Goal: Navigation & Orientation: Find specific page/section

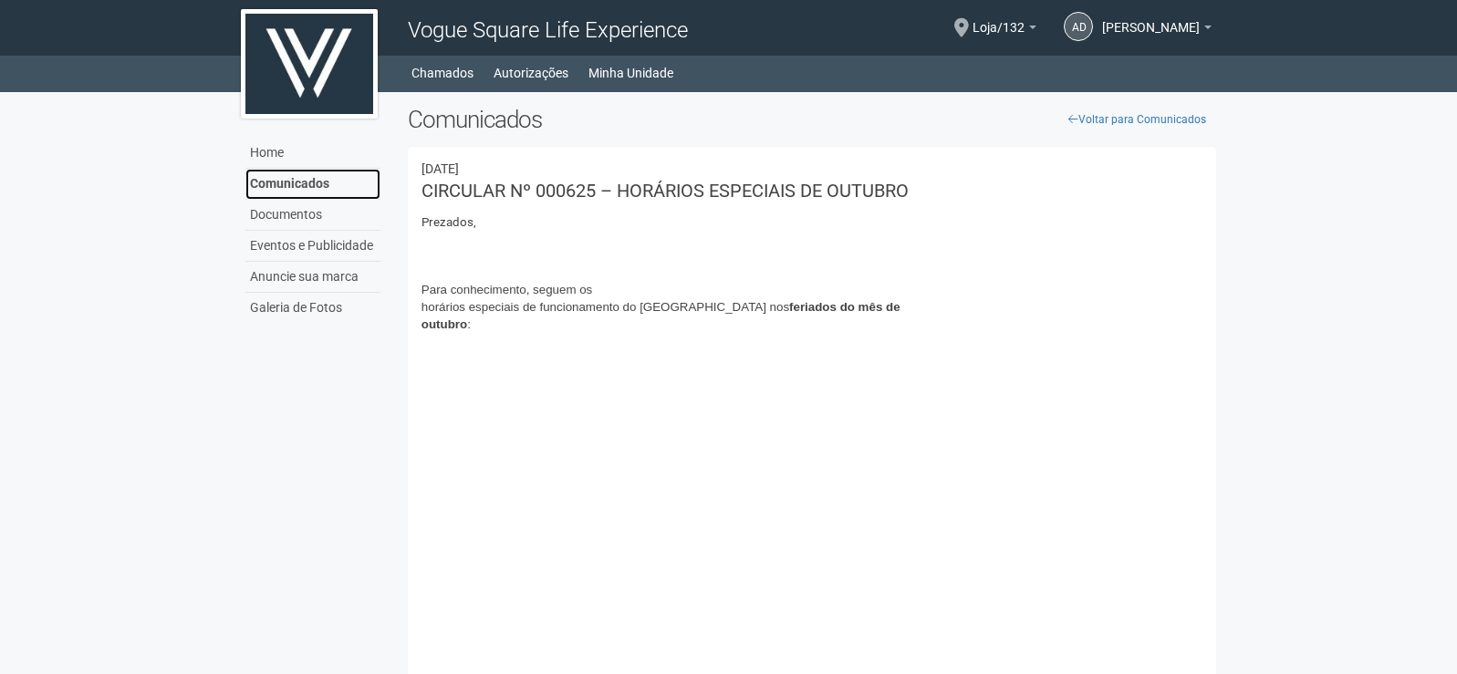
click at [304, 182] on link "Comunicados" at bounding box center [312, 184] width 135 height 31
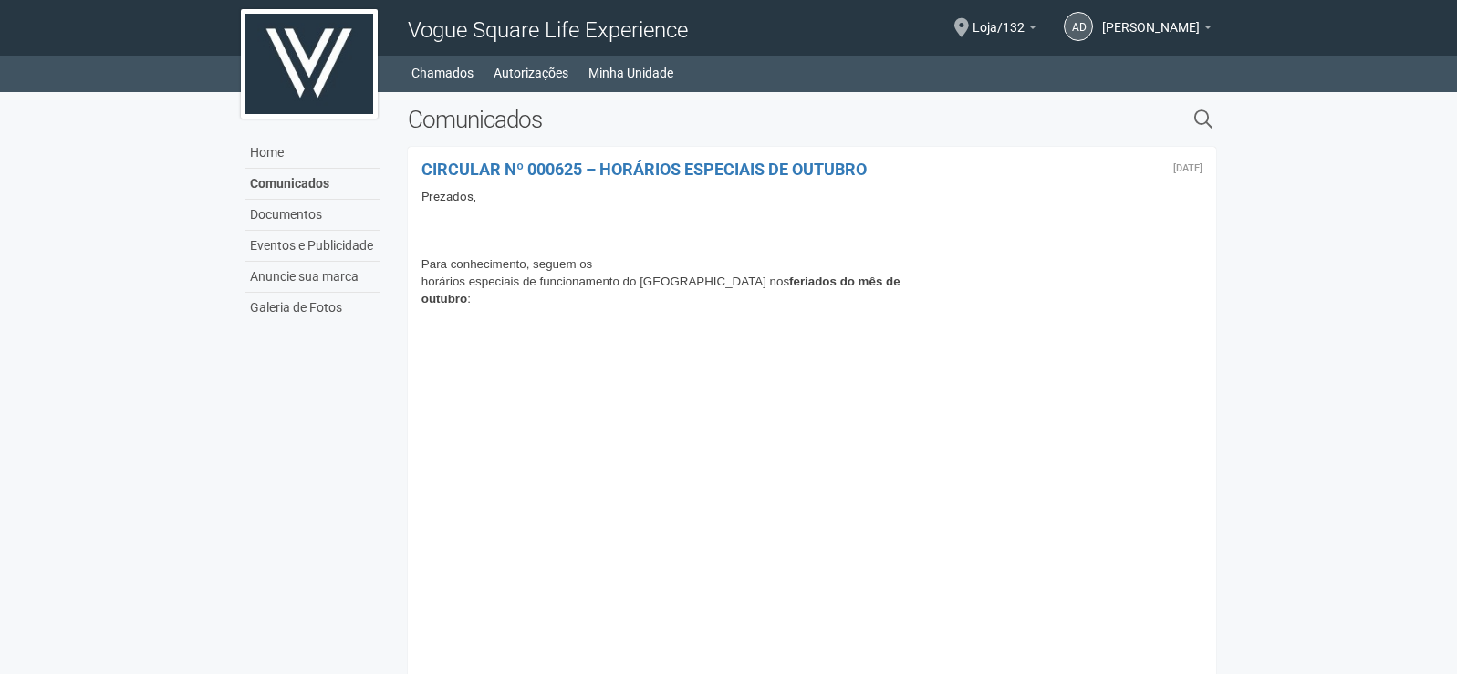
click at [464, 287] on span "Para conhecimento, seguem os horários especiais de funcionamento do Vogue Squar…" at bounding box center [661, 281] width 479 height 48
click at [319, 220] on link "Documentos" at bounding box center [312, 215] width 135 height 31
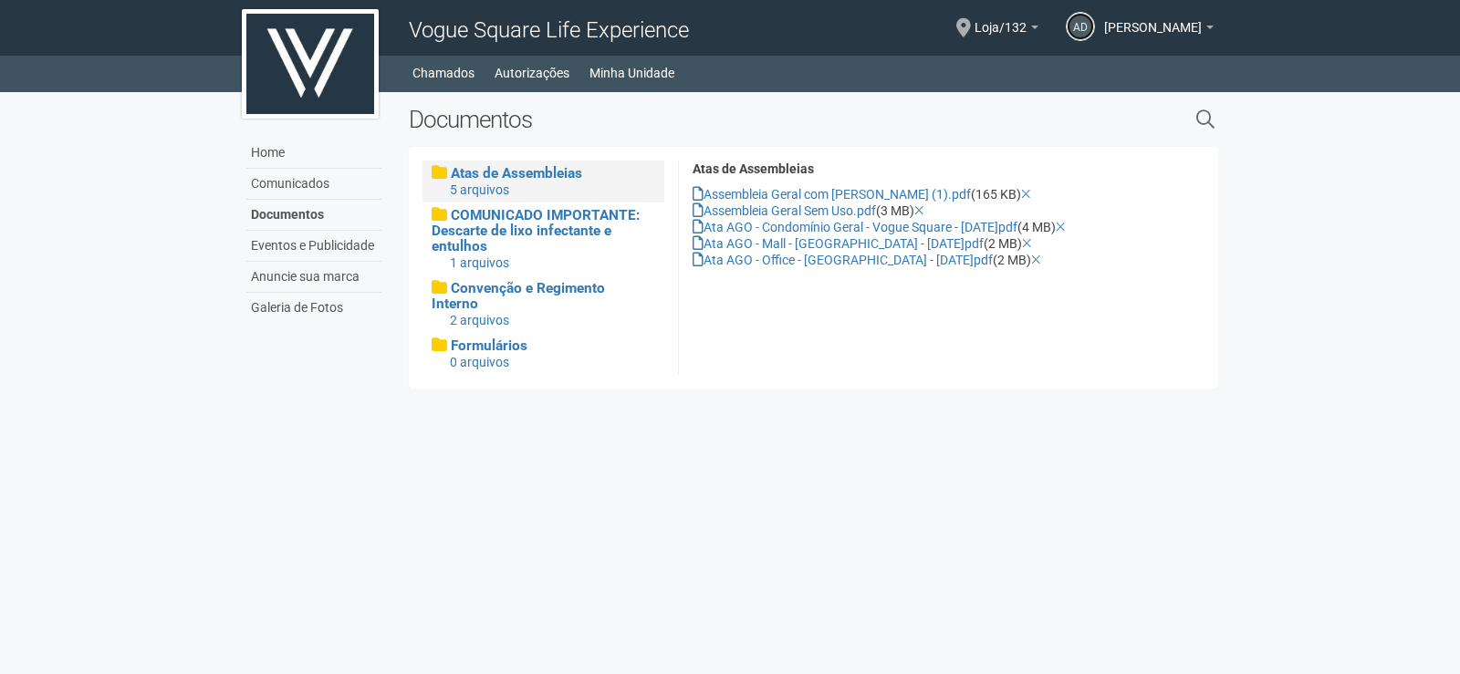
click at [1066, 24] on link "AD" at bounding box center [1080, 26] width 29 height 29
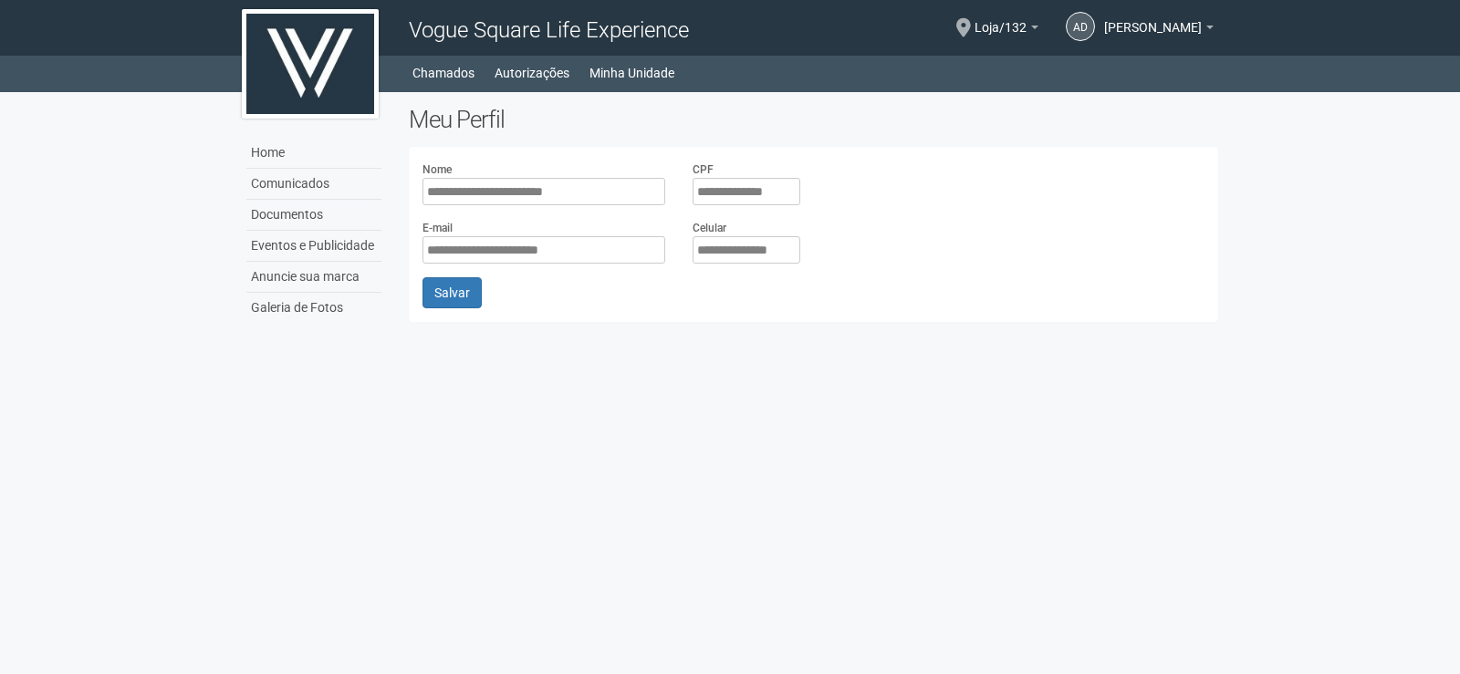
click at [1217, 23] on div "AD [PERSON_NAME] [PERSON_NAME] [PERSON_NAME][EMAIL_ADDRESS][DOMAIN_NAME] Meu pe…" at bounding box center [1023, 28] width 400 height 50
click at [1206, 25] on link "[PERSON_NAME]" at bounding box center [1159, 30] width 110 height 15
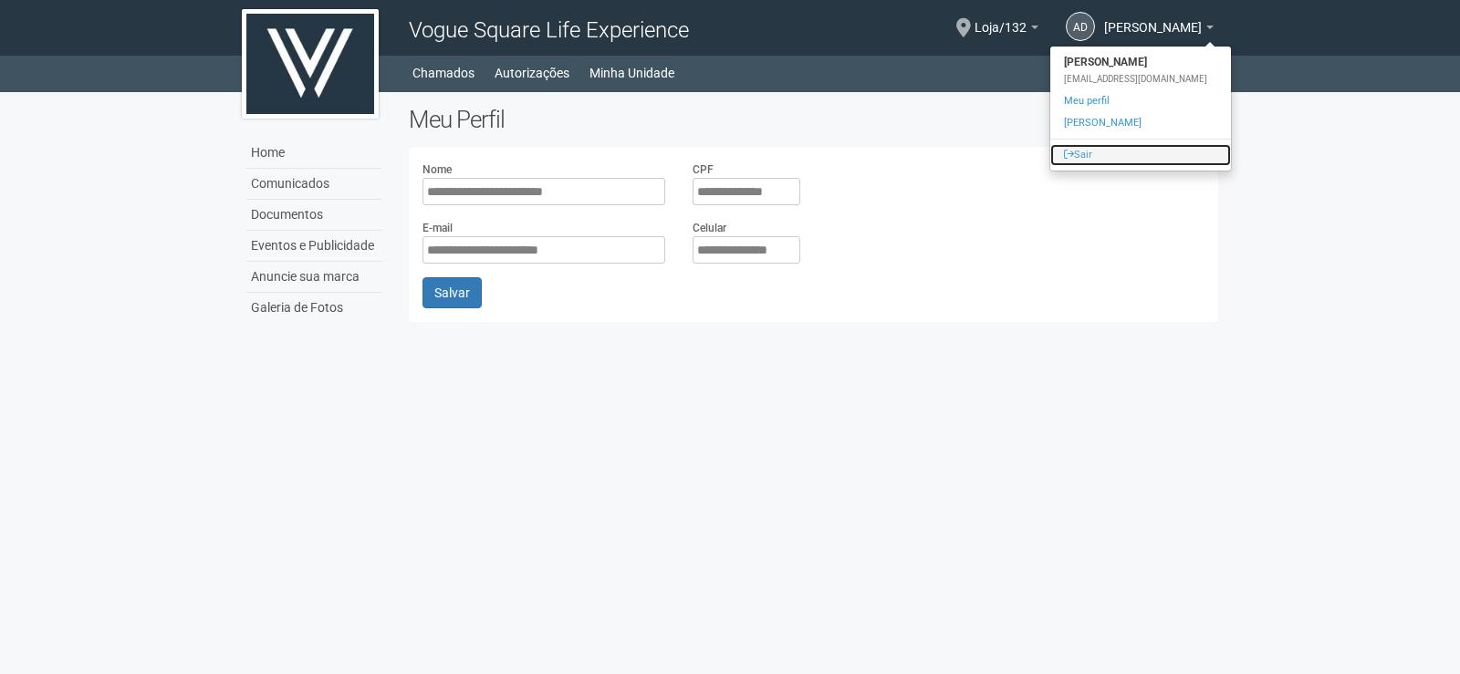
click at [1072, 150] on link "Sair" at bounding box center [1140, 155] width 181 height 22
